Goal: Transaction & Acquisition: Purchase product/service

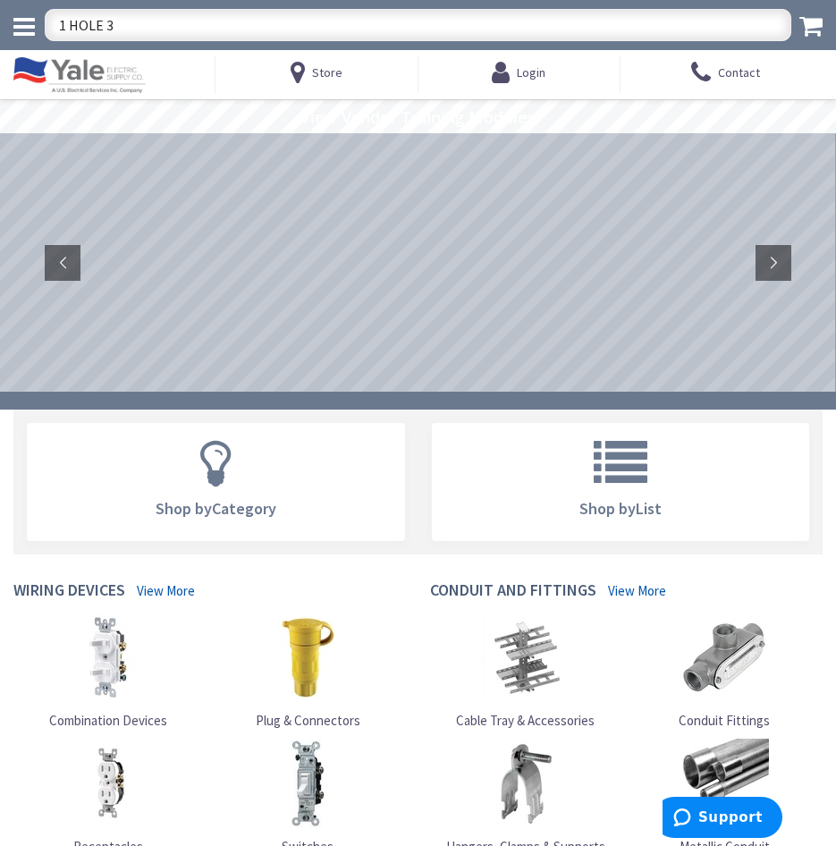
type input "1 HOLE 3""
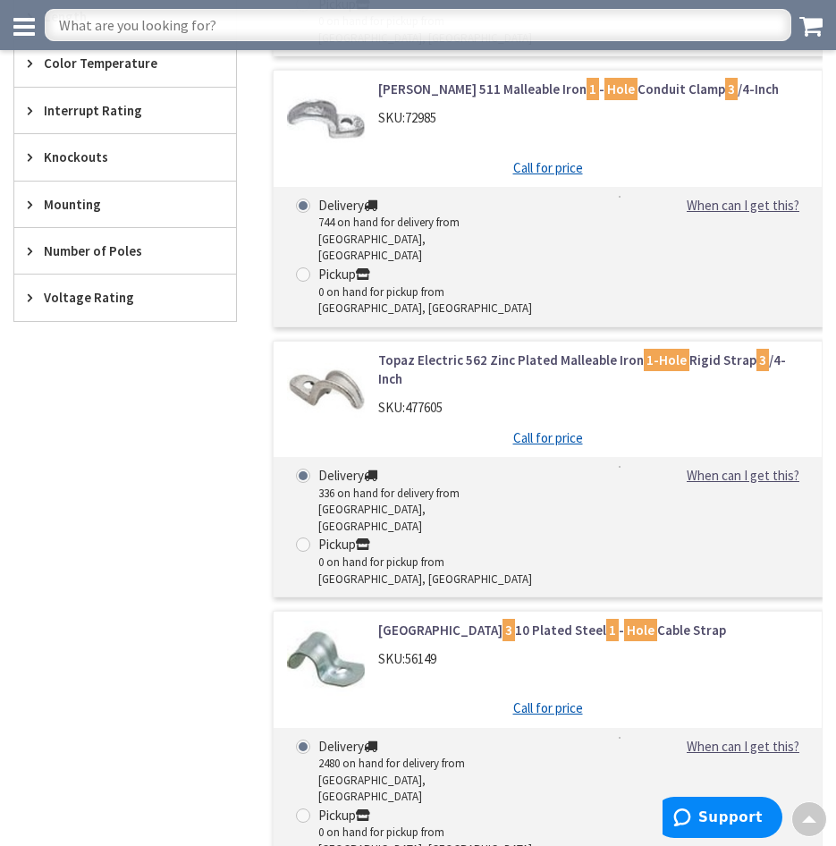
scroll to position [704, 0]
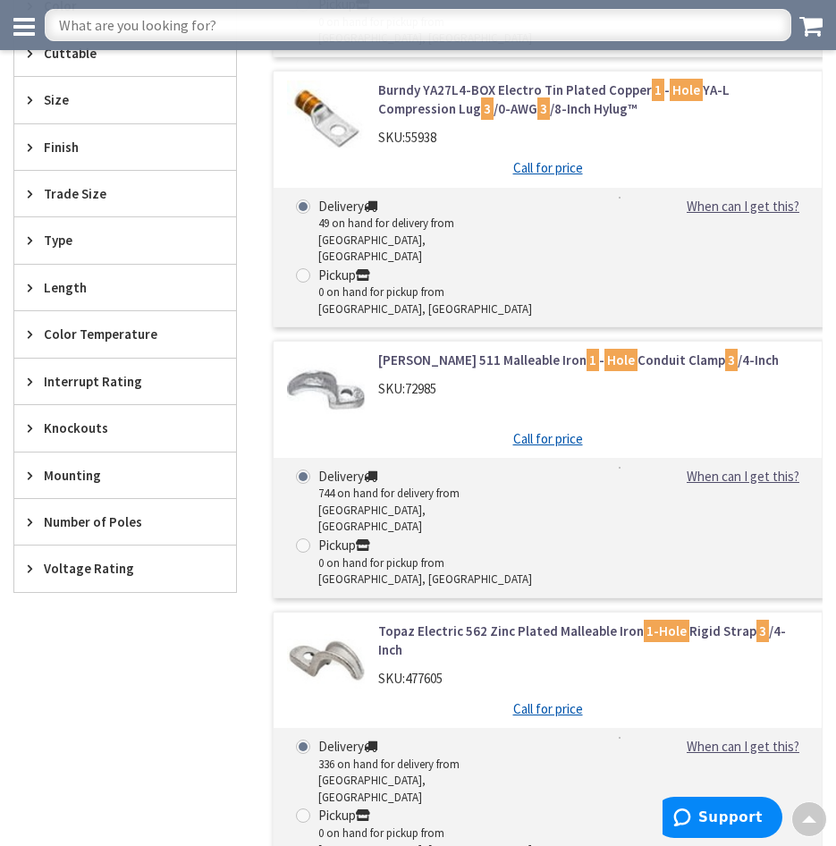
click at [268, 22] on input "text" at bounding box center [418, 25] width 747 height 32
type input "1 HOLE 3" HEAVY WALL STRAP"
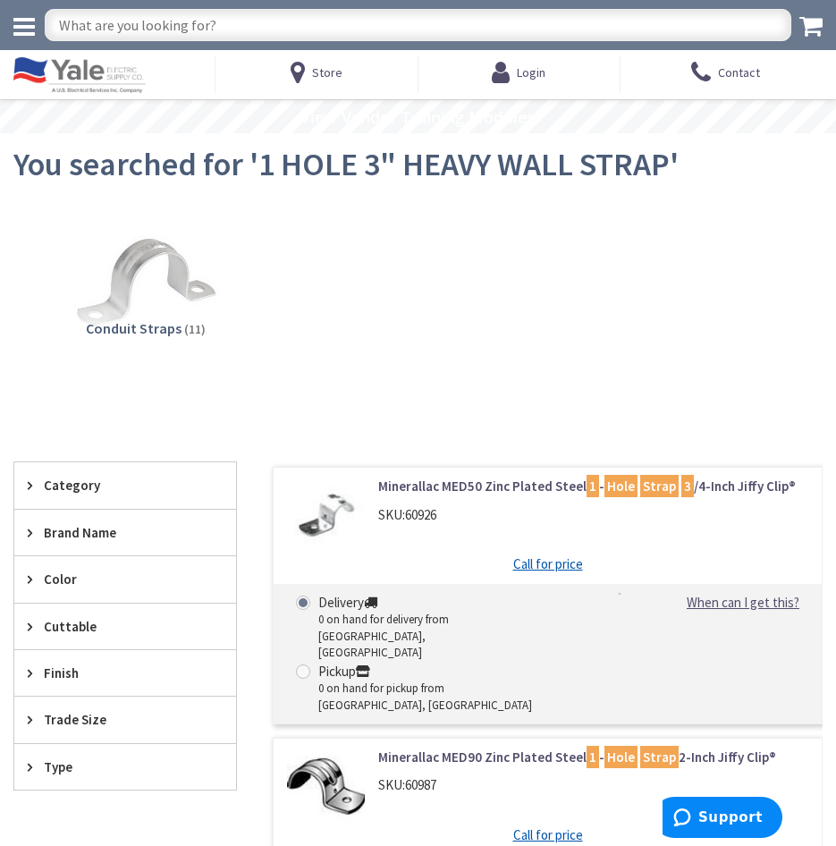
click at [226, 33] on input "text" at bounding box center [418, 25] width 747 height 32
type input "CRS 513"
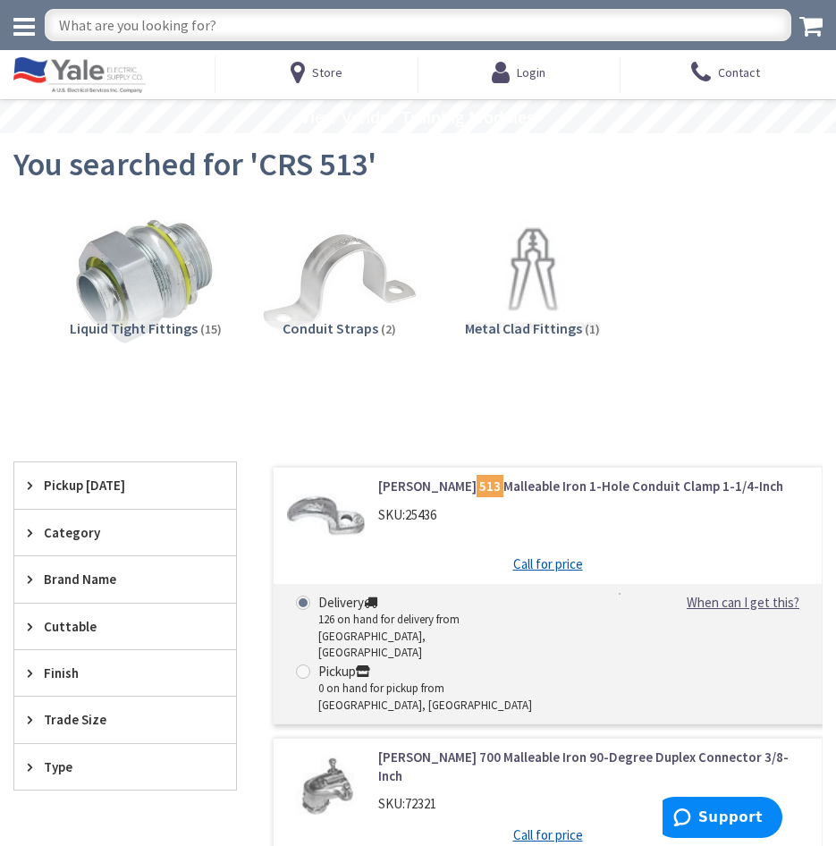
click at [348, 277] on img at bounding box center [338, 282] width 163 height 163
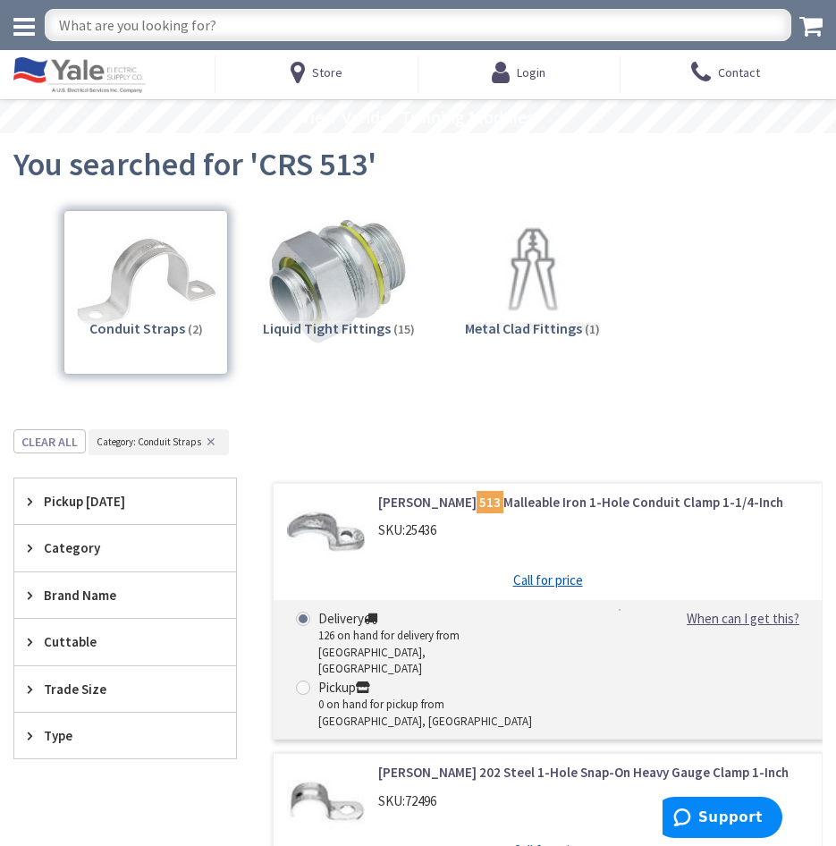
click at [205, 29] on input "text" at bounding box center [418, 25] width 747 height 32
type input "2 HOLE STRAPS HEAVY WALL"
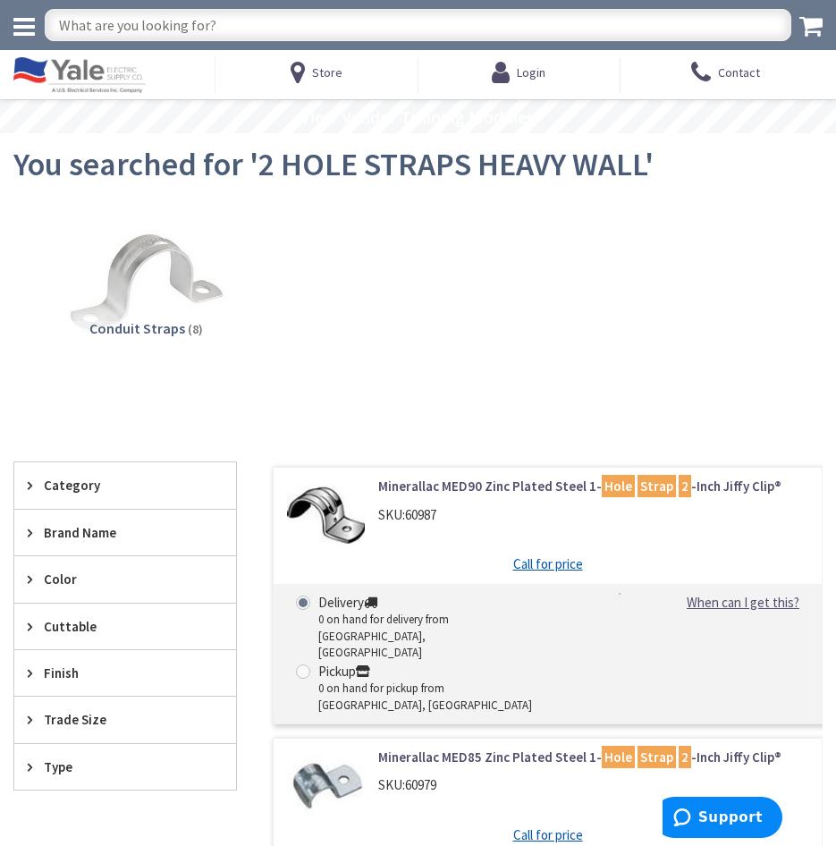
click at [122, 293] on img at bounding box center [145, 282] width 163 height 163
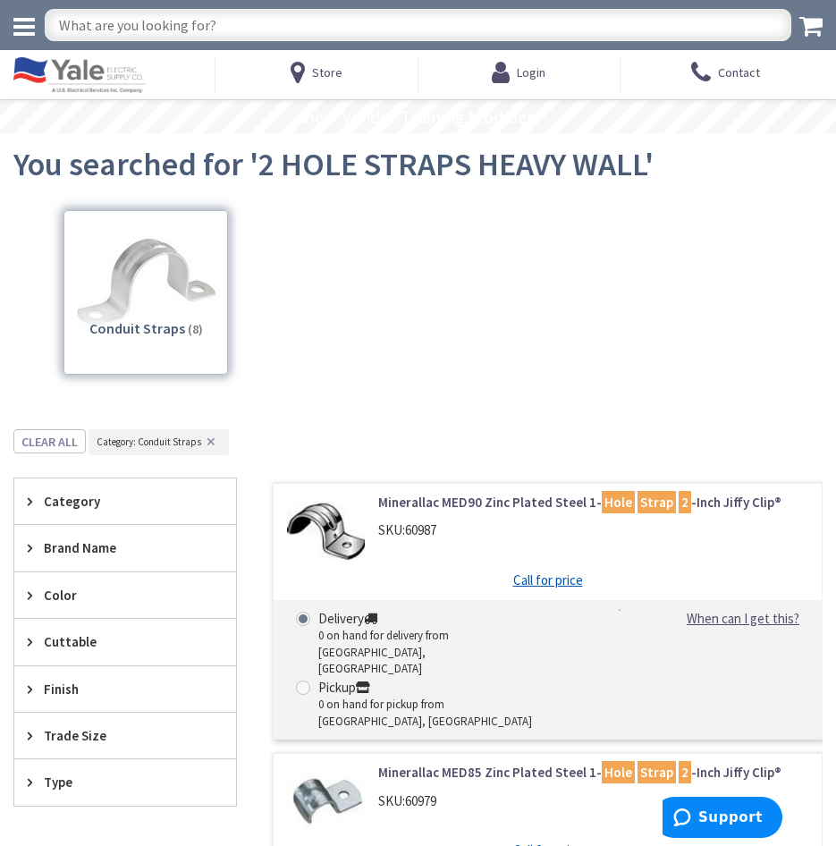
click at [163, 15] on input "text" at bounding box center [418, 25] width 747 height 32
type input "100 AMP STRAP FOR SEU"
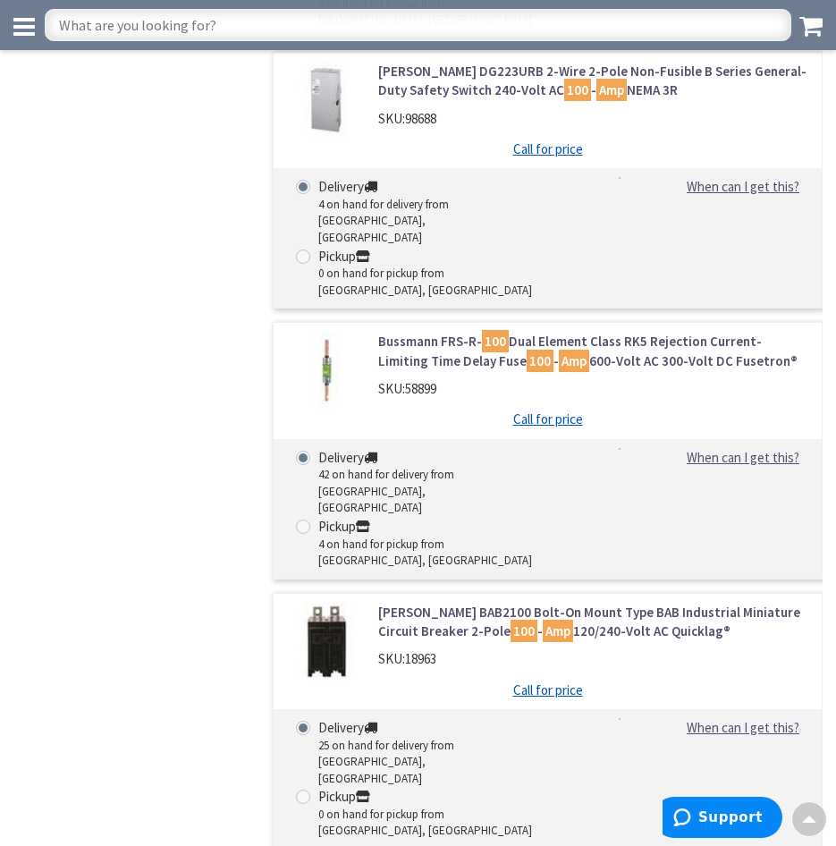
scroll to position [7689, 0]
